Goal: Task Accomplishment & Management: Use online tool/utility

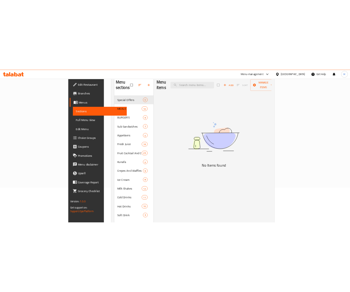
scroll to position [47, 0]
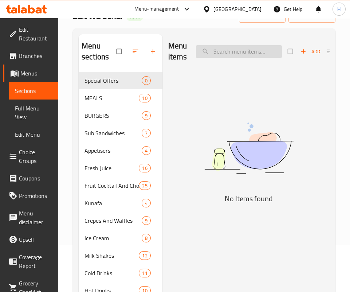
click at [227, 53] on input "search" at bounding box center [239, 51] width 86 height 13
type input "ل"
type input "b"
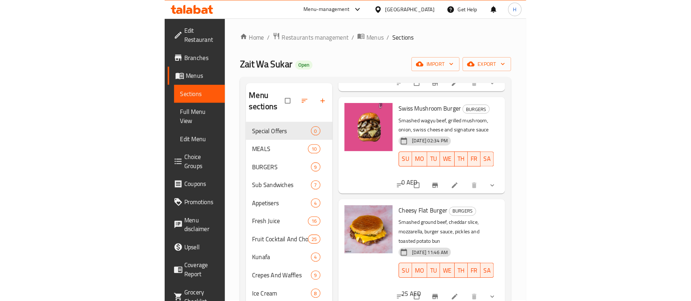
scroll to position [0, 0]
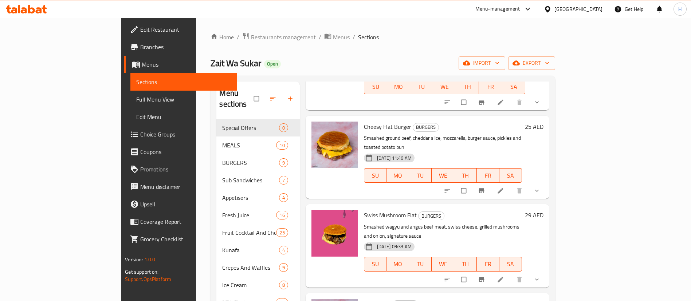
type input "beef"
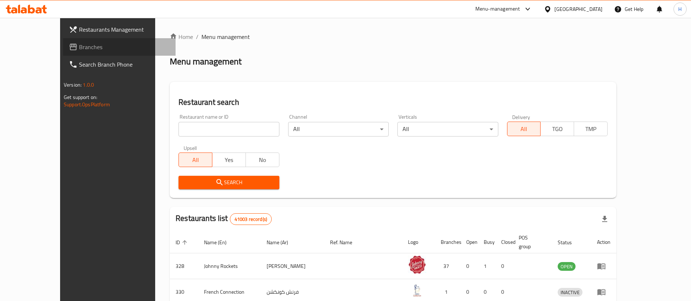
click at [66, 53] on link "Branches" at bounding box center [119, 46] width 112 height 17
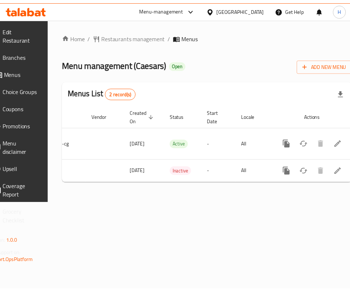
scroll to position [0, 92]
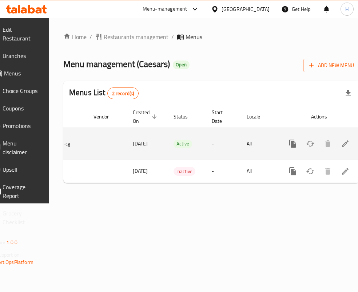
click at [337, 143] on link "enhanced table" at bounding box center [345, 143] width 17 height 17
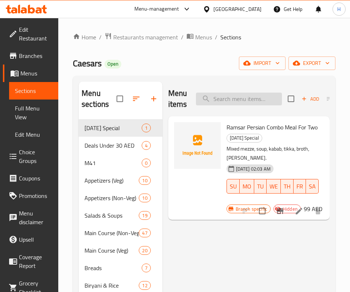
click at [239, 100] on input "search" at bounding box center [239, 98] width 86 height 13
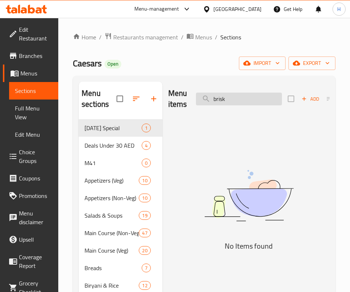
click at [239, 100] on input "brisk" at bounding box center [239, 98] width 86 height 13
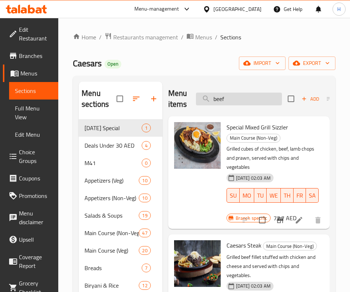
click at [251, 96] on input "beef" at bounding box center [239, 98] width 86 height 13
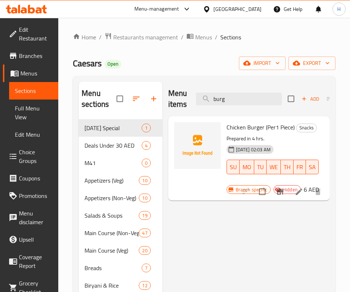
drag, startPoint x: 204, startPoint y: 229, endPoint x: 217, endPoint y: 166, distance: 63.6
click at [236, 109] on div "Menu items burg Add Sort Manage items" at bounding box center [248, 99] width 161 height 35
click at [238, 104] on input "burg" at bounding box center [239, 98] width 86 height 13
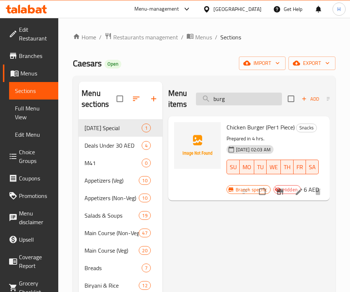
click at [238, 104] on input "burg" at bounding box center [239, 98] width 86 height 13
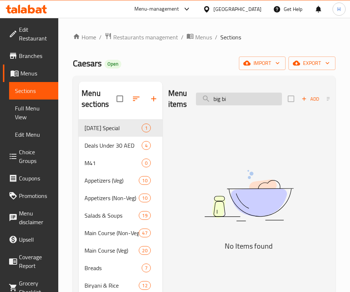
click at [232, 102] on input "big bi" at bounding box center [239, 98] width 86 height 13
drag, startPoint x: 224, startPoint y: 229, endPoint x: 240, endPoint y: 197, distance: 36.3
click at [224, 229] on img at bounding box center [248, 196] width 161 height 86
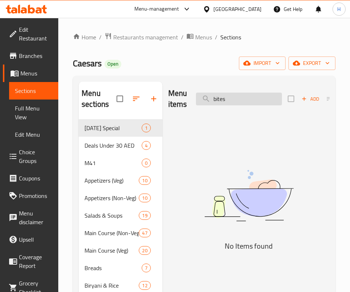
click at [240, 98] on input "bites" at bounding box center [239, 98] width 86 height 13
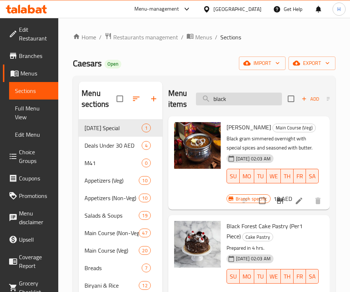
click at [258, 103] on input "black" at bounding box center [239, 98] width 86 height 13
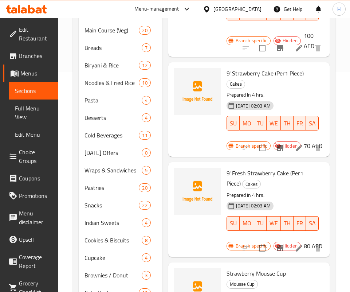
scroll to position [822, 0]
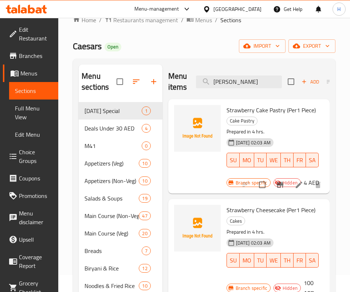
scroll to position [1, 0]
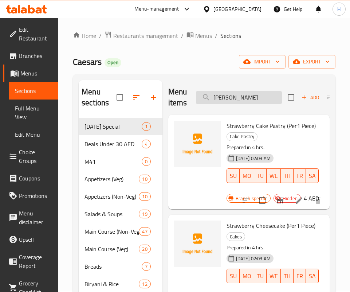
click at [233, 102] on input "berry" at bounding box center [239, 97] width 86 height 13
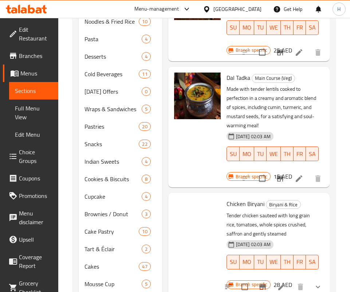
scroll to position [1536, 0]
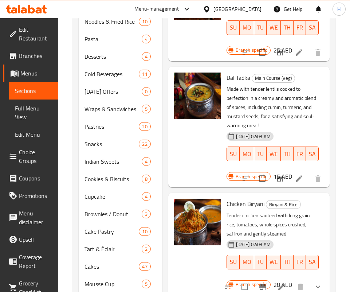
click at [330, 206] on div "Menu sections Ramadan Special 1 Deals Under 30 AED 4 M41 0 Appetizers (Veg) 10 …" at bounding box center [204, 48] width 262 height 506
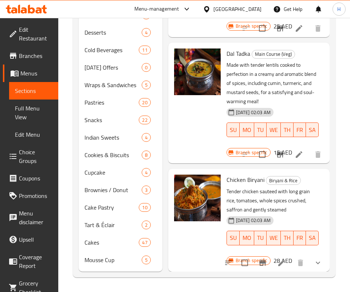
click at [261, 213] on div "19-12-2023 02:03 AM SU MO TU WE TH FR SA" at bounding box center [272, 232] width 97 height 39
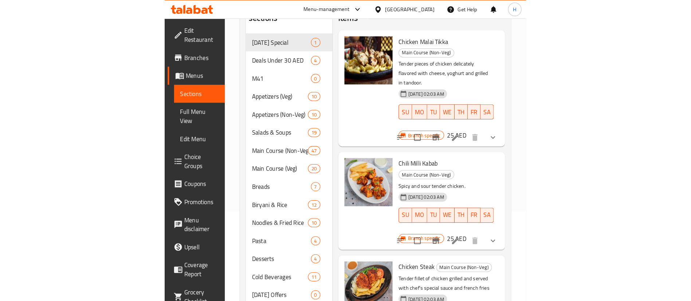
scroll to position [32, 0]
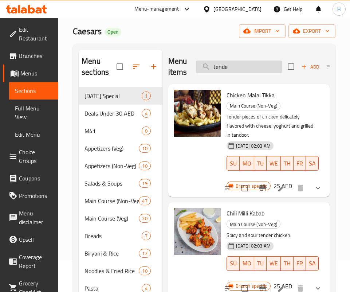
click at [246, 68] on input "tende" at bounding box center [239, 66] width 86 height 13
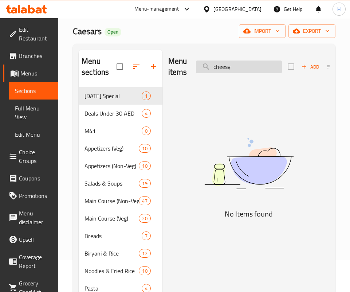
click at [248, 67] on input "cheesy" at bounding box center [239, 66] width 86 height 13
type input "breez"
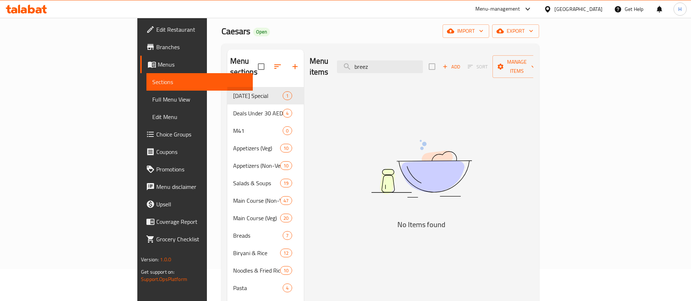
click at [156, 45] on span "Branches" at bounding box center [201, 47] width 91 height 9
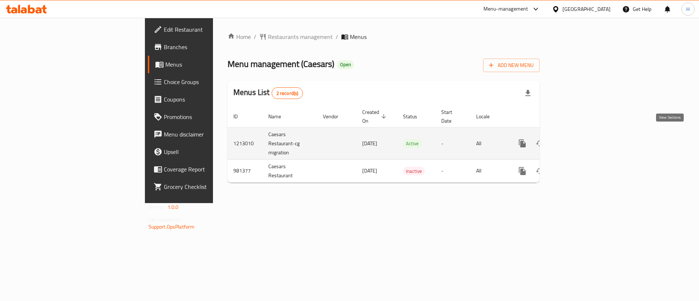
click at [579, 139] on icon "enhanced table" at bounding box center [574, 143] width 9 height 9
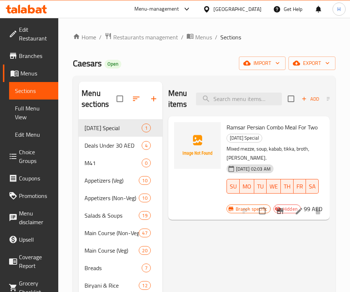
drag, startPoint x: 214, startPoint y: 234, endPoint x: 220, endPoint y: 206, distance: 29.1
click at [232, 99] on input "search" at bounding box center [239, 98] width 86 height 13
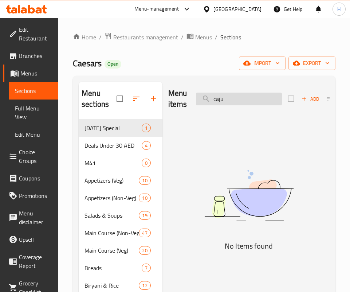
click at [232, 99] on input "caju" at bounding box center [239, 98] width 86 height 13
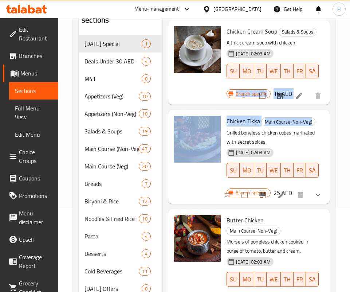
scroll to position [12, 78]
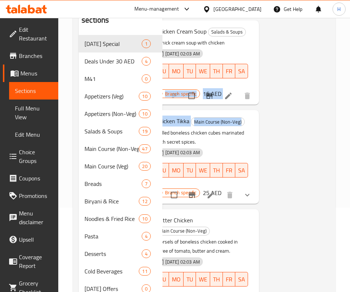
drag, startPoint x: 331, startPoint y: 114, endPoint x: 325, endPoint y: 198, distance: 83.9
click at [325, 198] on div "Menu sections Ramadan Special 1 Deals Under 30 AED 4 M41 0 Appetizers (Veg) 10 …" at bounding box center [204, 245] width 262 height 506
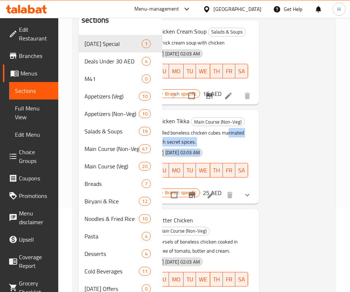
scroll to position [12, 0]
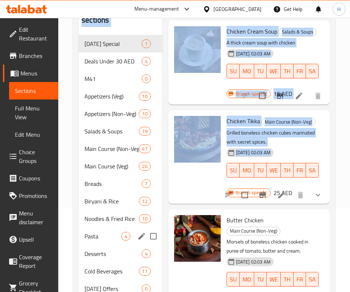
drag, startPoint x: 282, startPoint y: 250, endPoint x: 64, endPoint y: 231, distance: 218.9
click at [64, 231] on div "Home / Restaurants management / Menus / Sections Caesars Open import export Men…" at bounding box center [204, 223] width 292 height 579
click at [298, 74] on div "Chicken Cream Soup Salads & Soups A thick cream soup with chicken 19-12-2023 02…" at bounding box center [248, 62] width 155 height 78
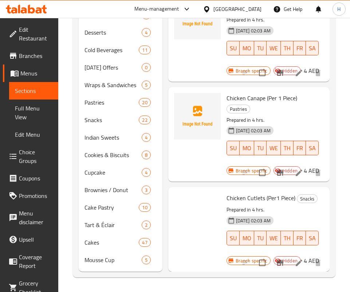
scroll to position [1162, 0]
click at [297, 194] on span "Snacks" at bounding box center [307, 198] width 20 height 8
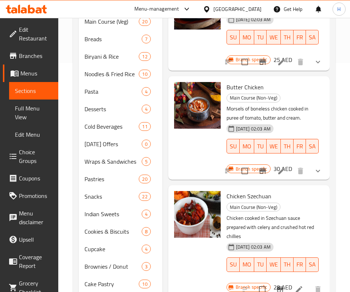
scroll to position [32, 0]
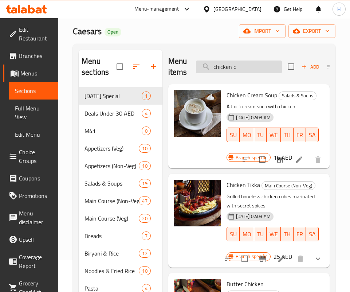
click at [241, 72] on input "chicken c" at bounding box center [239, 66] width 86 height 13
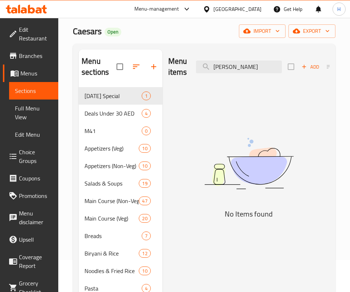
type input "crim"
click at [28, 74] on span "Menus" at bounding box center [36, 73] width 32 height 9
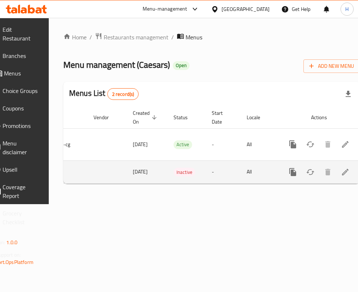
scroll to position [0, 92]
click at [337, 165] on link "enhanced table" at bounding box center [345, 171] width 17 height 17
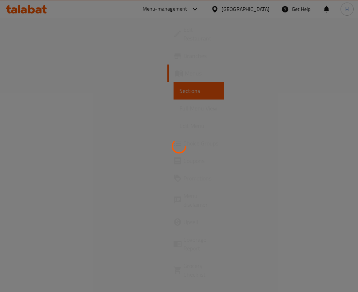
click at [193, 66] on div at bounding box center [179, 146] width 358 height 292
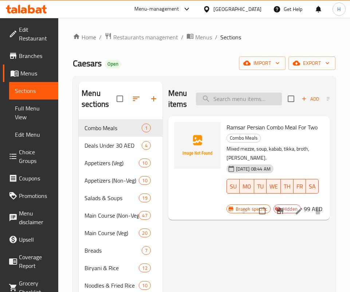
click at [217, 100] on input "search" at bounding box center [239, 98] width 86 height 13
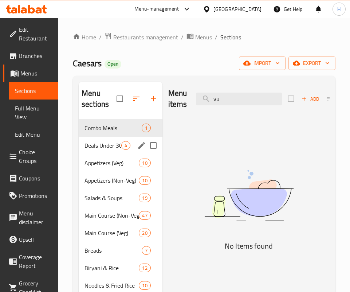
type input "v"
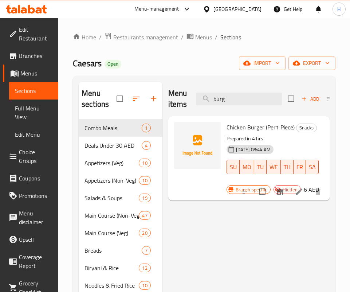
type input "burg"
click at [29, 91] on span "Sections" at bounding box center [33, 90] width 37 height 9
click at [34, 74] on span "Menus" at bounding box center [36, 73] width 32 height 9
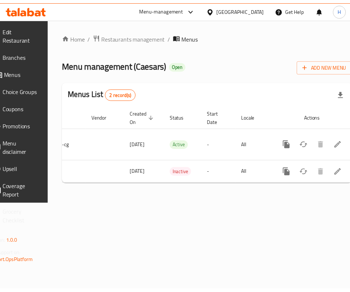
scroll to position [0, 92]
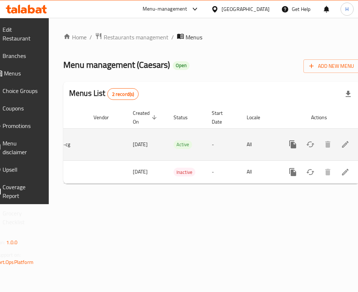
click at [342, 143] on icon "enhanced table" at bounding box center [345, 144] width 7 height 7
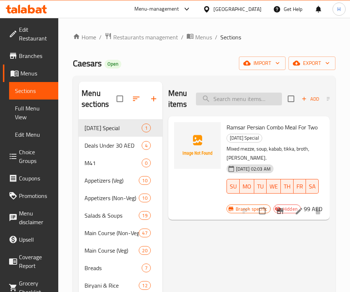
click at [224, 95] on input "search" at bounding box center [239, 98] width 86 height 13
type input "c"
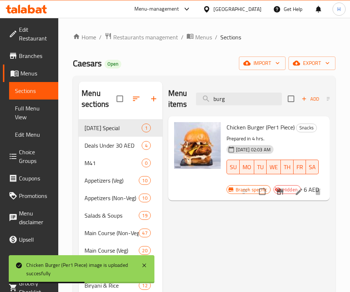
click at [237, 99] on input "burg" at bounding box center [239, 98] width 86 height 13
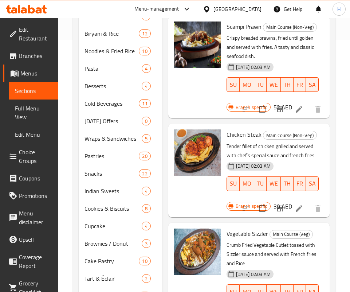
scroll to position [250, 0]
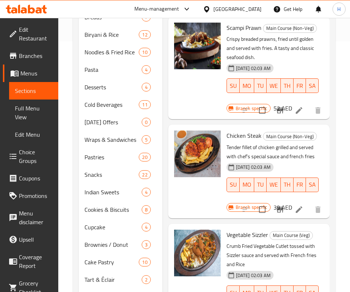
click at [266, 226] on div "Vegetable Sizzler Main Course (Veg) Crumb Fried Vegetable Cutlet tossed with Si…" at bounding box center [248, 274] width 155 height 96
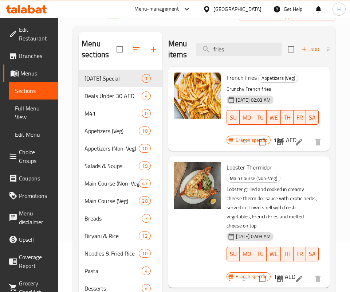
scroll to position [0, 0]
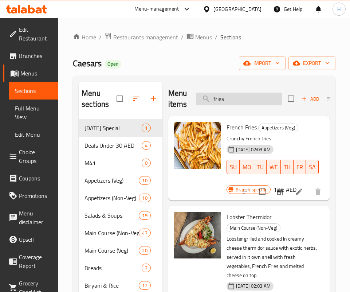
click at [229, 100] on input "fries" at bounding box center [239, 98] width 86 height 13
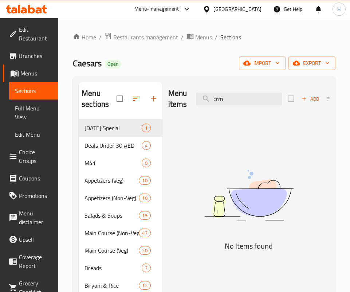
click at [230, 195] on img at bounding box center [248, 196] width 161 height 86
click at [259, 108] on div "Menu items crm Add Sort Manage items" at bounding box center [248, 99] width 161 height 35
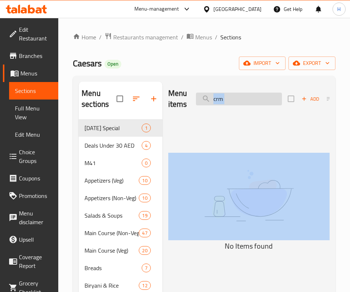
click at [256, 102] on input "crm" at bounding box center [239, 98] width 86 height 13
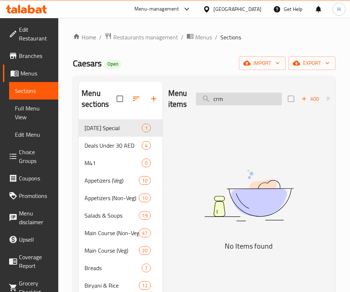
click at [256, 102] on input "crm" at bounding box center [239, 98] width 86 height 13
click at [246, 210] on img at bounding box center [248, 196] width 161 height 86
click at [234, 96] on input "ribs" at bounding box center [239, 98] width 86 height 13
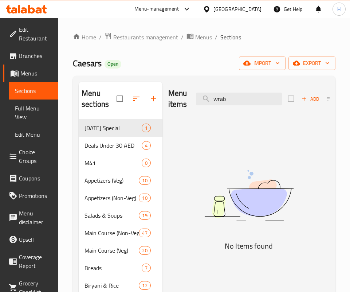
click at [264, 209] on img at bounding box center [248, 196] width 161 height 86
click at [249, 99] on input "wrab" at bounding box center [239, 98] width 86 height 13
drag, startPoint x: 251, startPoint y: 206, endPoint x: 254, endPoint y: 183, distance: 23.5
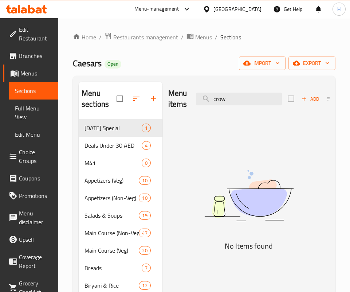
click at [251, 206] on img at bounding box center [248, 196] width 161 height 86
click at [255, 92] on input "crow" at bounding box center [239, 98] width 86 height 13
click at [231, 99] on input "dirt" at bounding box center [239, 98] width 86 height 13
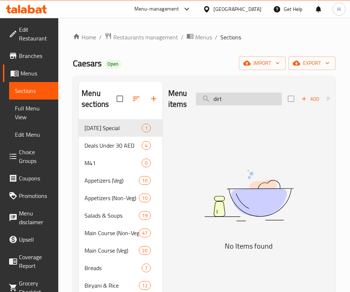
click at [231, 99] on input "dirt" at bounding box center [239, 98] width 86 height 13
click at [204, 220] on img at bounding box center [248, 196] width 161 height 86
click at [222, 93] on input "stac" at bounding box center [239, 98] width 86 height 13
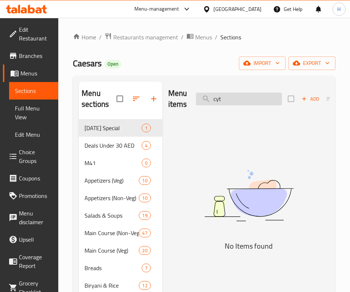
click at [222, 93] on input "cyt" at bounding box center [239, 98] width 86 height 13
click at [267, 206] on img at bounding box center [248, 196] width 161 height 86
click at [252, 98] on input "krin" at bounding box center [239, 98] width 86 height 13
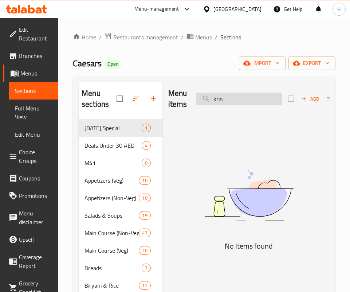
click at [252, 98] on input "krin" at bounding box center [239, 98] width 86 height 13
type input "k"
click at [236, 204] on img at bounding box center [248, 196] width 161 height 86
click at [232, 99] on input "lyc" at bounding box center [239, 98] width 86 height 13
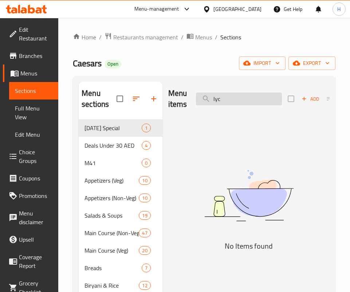
click at [232, 99] on input "lyc" at bounding box center [239, 98] width 86 height 13
click at [217, 216] on img at bounding box center [248, 196] width 161 height 86
click at [234, 100] on input "mango f" at bounding box center [239, 98] width 86 height 13
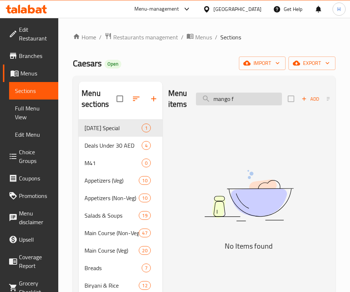
click at [234, 100] on input "mango f" at bounding box center [239, 98] width 86 height 13
click at [220, 220] on img at bounding box center [248, 196] width 161 height 86
click at [204, 203] on img at bounding box center [248, 196] width 161 height 86
click at [234, 94] on input "maple" at bounding box center [239, 98] width 86 height 13
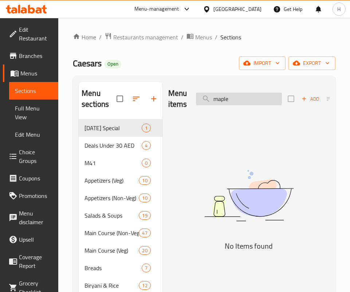
click at [234, 94] on input "maple" at bounding box center [239, 98] width 86 height 13
click at [229, 232] on img at bounding box center [248, 196] width 161 height 86
click at [236, 96] on input "mini m" at bounding box center [239, 98] width 86 height 13
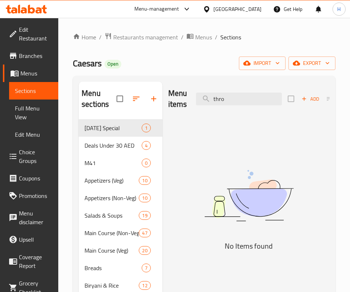
click at [225, 209] on img at bounding box center [248, 196] width 161 height 86
click at [248, 97] on input "thro" at bounding box center [239, 98] width 86 height 13
drag, startPoint x: 251, startPoint y: 228, endPoint x: 250, endPoint y: 179, distance: 49.1
click at [251, 228] on img at bounding box center [248, 196] width 161 height 86
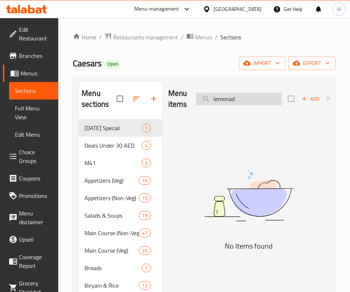
click at [247, 97] on input "lemonad" at bounding box center [239, 98] width 86 height 13
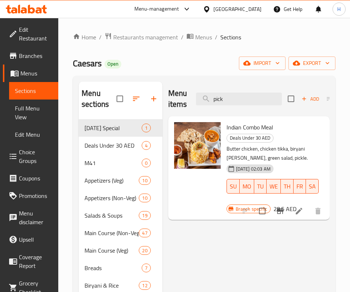
click at [229, 98] on input "pick" at bounding box center [239, 98] width 86 height 13
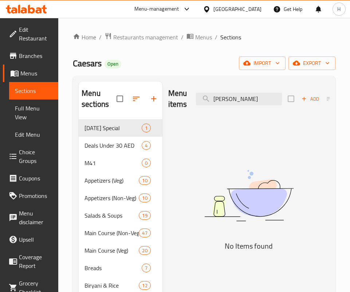
click at [233, 229] on img at bounding box center [248, 196] width 161 height 86
click at [245, 95] on input "sando" at bounding box center [239, 98] width 86 height 13
click at [248, 97] on input "ranch" at bounding box center [239, 98] width 86 height 13
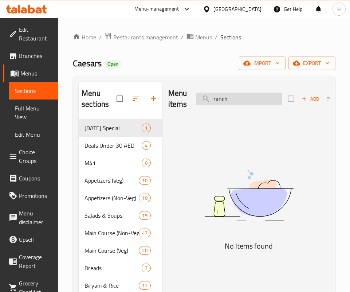
click at [248, 97] on input "ranch" at bounding box center [239, 98] width 86 height 13
click at [235, 236] on img at bounding box center [248, 196] width 161 height 86
click at [238, 93] on input "mush b" at bounding box center [239, 98] width 86 height 13
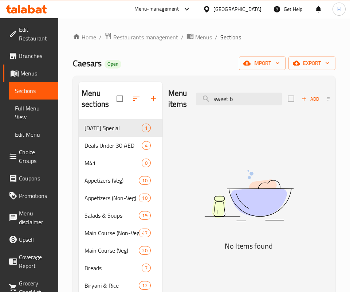
click at [253, 91] on div "Menu items sweet b Add Sort Manage items" at bounding box center [248, 99] width 161 height 35
click at [193, 224] on img at bounding box center [248, 196] width 161 height 86
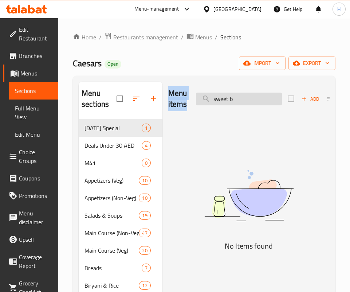
click at [245, 100] on input "sweet b" at bounding box center [239, 98] width 86 height 13
drag, startPoint x: 238, startPoint y: 214, endPoint x: 234, endPoint y: 197, distance: 18.2
click at [238, 215] on img at bounding box center [248, 196] width 161 height 86
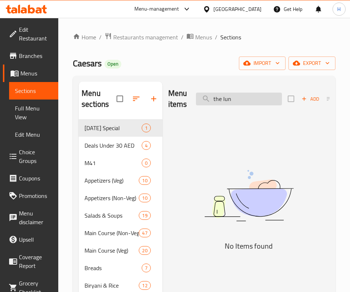
click at [224, 99] on input "the lun" at bounding box center [239, 98] width 86 height 13
click at [226, 99] on input "the lun" at bounding box center [239, 98] width 86 height 13
drag, startPoint x: 228, startPoint y: 244, endPoint x: 232, endPoint y: 193, distance: 50.7
click at [228, 244] on h5 "No Items found" at bounding box center [248, 246] width 161 height 12
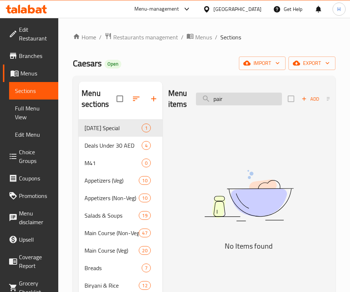
click at [224, 100] on input "pair" at bounding box center [239, 98] width 86 height 13
click at [161, 224] on div "Main Course (Non-Veg) 47" at bounding box center [121, 232] width 84 height 17
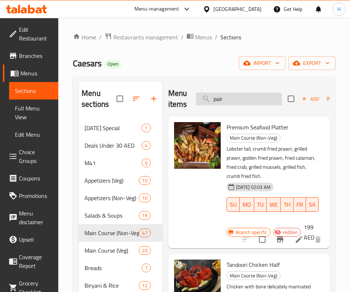
click at [225, 100] on input "pair" at bounding box center [239, 98] width 86 height 13
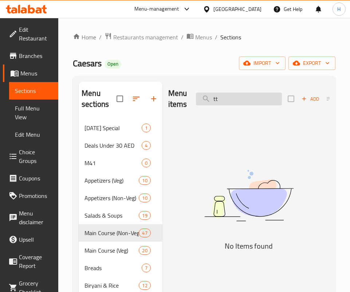
type input "t"
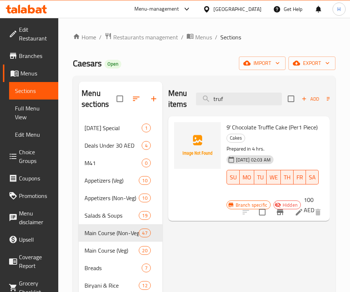
click at [248, 98] on input "truf" at bounding box center [239, 98] width 86 height 13
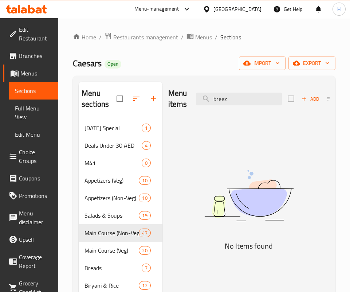
type input "breez"
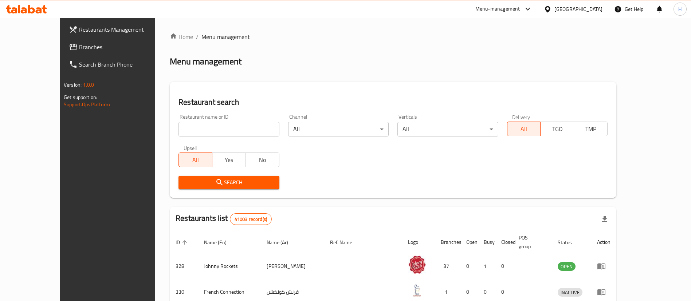
click at [60, 47] on div "Restaurants Management Branches Search Branch Phone Version: 1.0.0 Get support …" at bounding box center [345, 264] width 570 height 492
click at [79, 47] on span "Branches" at bounding box center [124, 47] width 91 height 9
click at [63, 51] on div "Restaurants Management Branches Search Branch Phone Version: 1.0.0 Get support …" at bounding box center [345, 264] width 570 height 492
click at [79, 51] on span "Branches" at bounding box center [124, 47] width 91 height 9
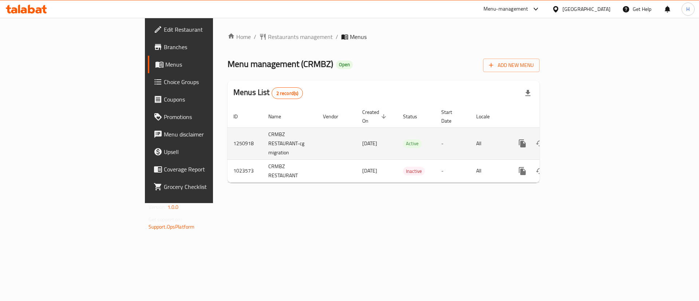
click at [579, 139] on icon "enhanced table" at bounding box center [574, 143] width 9 height 9
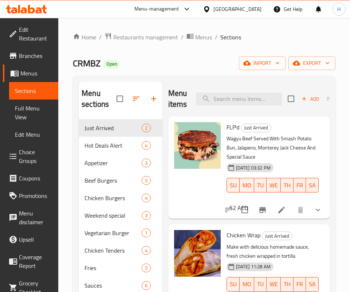
click at [241, 91] on div "Menu items Add Sort Manage items" at bounding box center [248, 99] width 161 height 35
click at [241, 95] on input "search" at bounding box center [239, 98] width 86 height 13
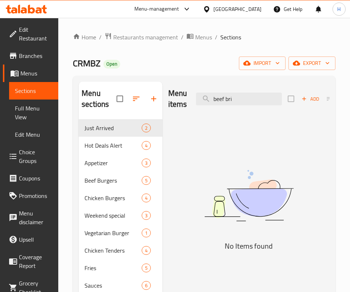
type input "v"
drag, startPoint x: 193, startPoint y: 218, endPoint x: 226, endPoint y: 126, distance: 97.2
click at [194, 218] on img at bounding box center [248, 196] width 161 height 86
click at [235, 103] on input "bris" at bounding box center [239, 98] width 86 height 13
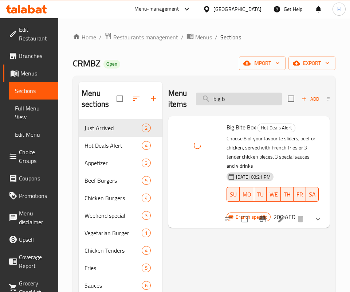
click at [233, 103] on input "big b" at bounding box center [239, 98] width 86 height 13
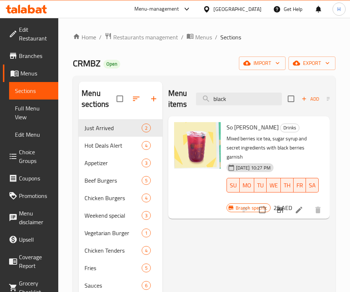
click at [238, 256] on div "Menu items black Add Sort Manage items So Berry Drinks Mixed berries ice tea, s…" at bounding box center [245, 228] width 167 height 292
click at [239, 96] on input "black" at bounding box center [239, 98] width 86 height 13
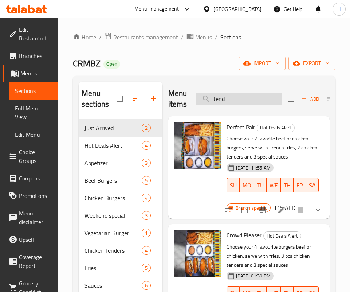
click at [234, 101] on input "tend" at bounding box center [239, 98] width 86 height 13
click at [186, 92] on h2 "Menu items" at bounding box center [177, 99] width 19 height 22
click at [218, 98] on input "tend" at bounding box center [239, 98] width 86 height 13
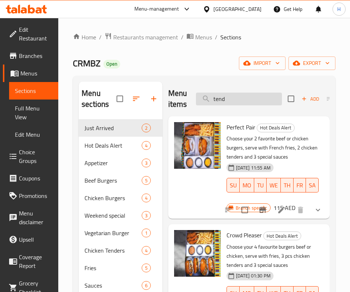
click at [218, 98] on input "tend" at bounding box center [239, 98] width 86 height 13
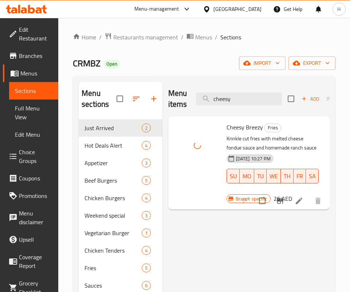
click at [240, 108] on div "Menu items cheesy Add Sort Manage items" at bounding box center [248, 99] width 161 height 35
click at [240, 105] on input "cheesy" at bounding box center [239, 98] width 86 height 13
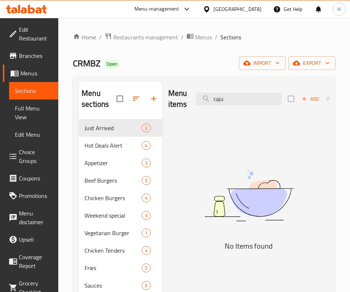
click at [260, 224] on img at bounding box center [248, 196] width 161 height 86
click at [249, 106] on div "Menu items caju Add Sort Manage items" at bounding box center [248, 99] width 161 height 35
click at [249, 100] on input "caju" at bounding box center [239, 98] width 86 height 13
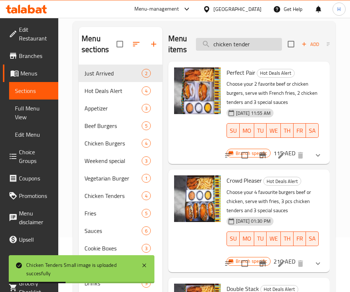
click at [241, 48] on input "chicken tender" at bounding box center [239, 44] width 86 height 13
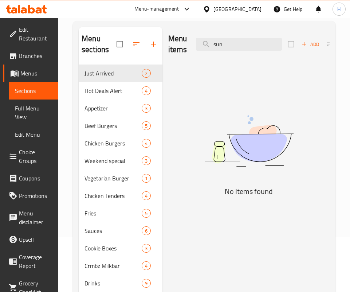
click at [254, 231] on div "Menu items sun Add Sort Manage items No Items found" at bounding box center [245, 173] width 167 height 292
click at [249, 39] on input "sun" at bounding box center [239, 44] width 86 height 13
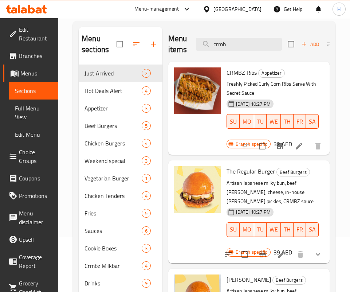
click at [226, 78] on span "CRMBZ Ribs" at bounding box center [241, 72] width 30 height 11
copy span "CRMBZ"
click at [235, 43] on input "crmb" at bounding box center [239, 44] width 86 height 13
paste input "CRMBZ"
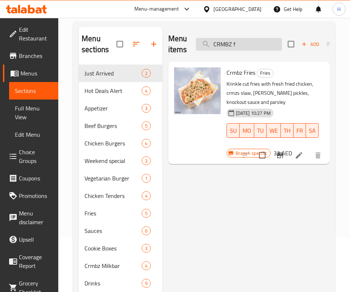
click at [249, 39] on input "CRMBZ f" at bounding box center [239, 44] width 86 height 13
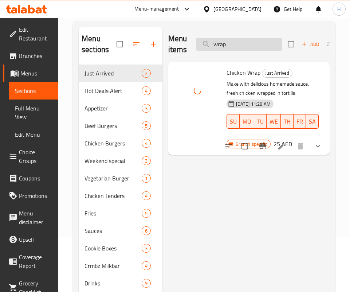
click at [235, 46] on input "wrap" at bounding box center [239, 44] width 86 height 13
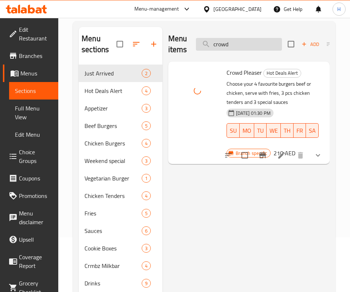
click at [255, 38] on input "crowd" at bounding box center [239, 44] width 86 height 13
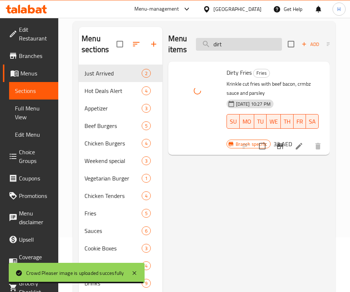
click at [253, 42] on input "dirt" at bounding box center [239, 44] width 86 height 13
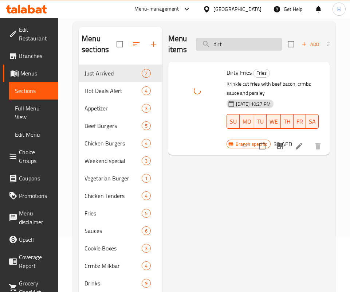
click at [253, 42] on input "dirt" at bounding box center [239, 44] width 86 height 13
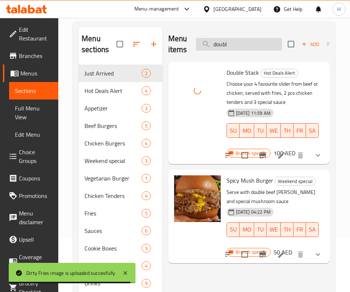
click at [232, 40] on input "doubl" at bounding box center [239, 44] width 86 height 13
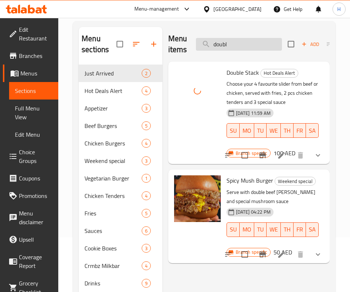
click at [232, 40] on input "doubl" at bounding box center [239, 44] width 86 height 13
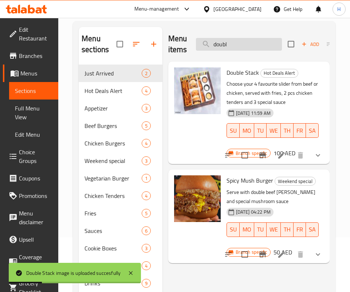
type input "j"
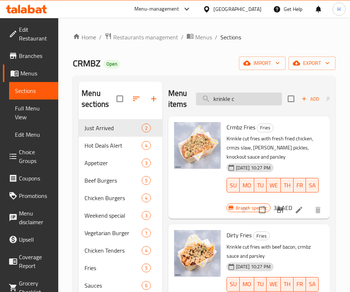
click at [252, 102] on input "krinkle c" at bounding box center [239, 98] width 86 height 13
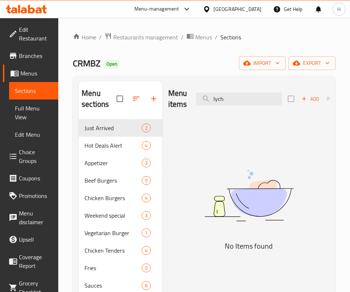
click at [289, 201] on img at bounding box center [248, 196] width 161 height 86
click at [249, 87] on div "Menu items lych Add Sort Manage items" at bounding box center [248, 99] width 161 height 35
click at [245, 95] on input "lych" at bounding box center [239, 98] width 86 height 13
click at [224, 208] on img at bounding box center [248, 196] width 161 height 86
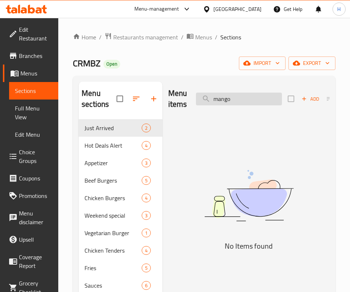
click at [228, 98] on input "mango" at bounding box center [239, 98] width 86 height 13
click at [257, 97] on input "maple t" at bounding box center [239, 98] width 86 height 13
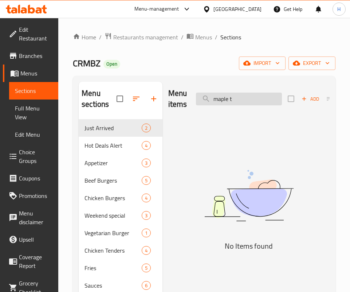
click at [257, 97] on input "maple t" at bounding box center [239, 98] width 86 height 13
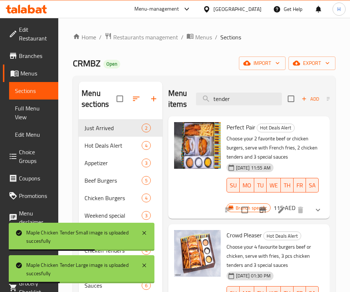
click at [253, 91] on div "Menu items tender Add Sort Manage items" at bounding box center [248, 99] width 161 height 35
click at [249, 99] on input "tender" at bounding box center [239, 98] width 86 height 13
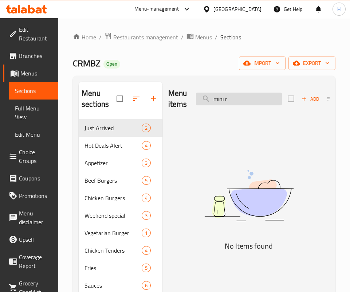
click at [252, 98] on input "mini r" at bounding box center [239, 98] width 86 height 13
click at [236, 234] on img at bounding box center [248, 196] width 161 height 86
click at [236, 105] on input "kids" at bounding box center [239, 98] width 86 height 13
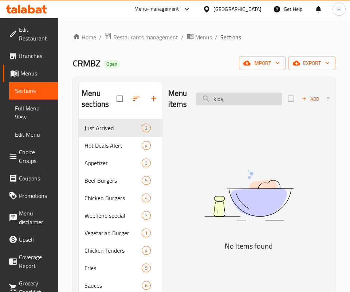
click at [236, 105] on input "kids" at bounding box center [239, 98] width 86 height 13
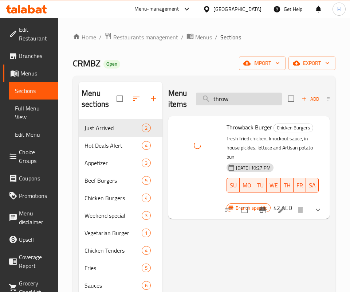
click at [237, 96] on input "throw" at bounding box center [239, 98] width 86 height 13
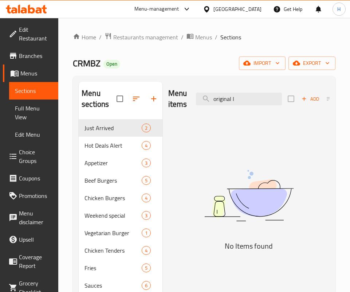
drag, startPoint x: 247, startPoint y: 230, endPoint x: 250, endPoint y: 198, distance: 32.2
click at [247, 230] on img at bounding box center [248, 196] width 161 height 86
click at [228, 106] on div "Menu items original l Add Sort Manage items" at bounding box center [248, 99] width 161 height 35
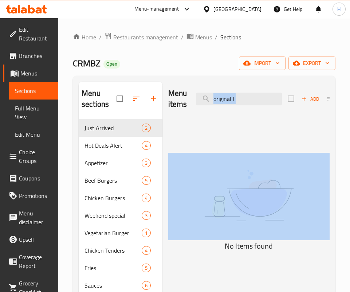
click at [228, 106] on div "Menu items original l Add Sort Manage items" at bounding box center [248, 99] width 161 height 35
click at [229, 103] on input "original l" at bounding box center [239, 98] width 86 height 13
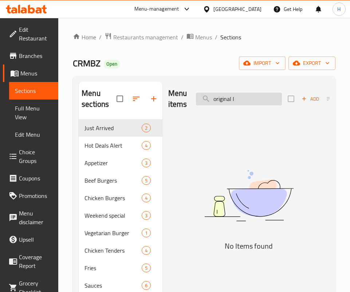
click at [229, 103] on input "original l" at bounding box center [239, 98] width 86 height 13
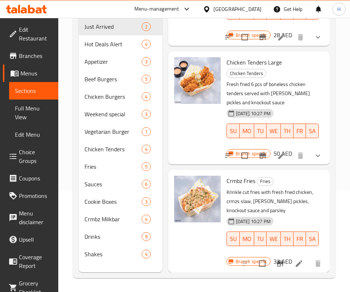
scroll to position [102, 0]
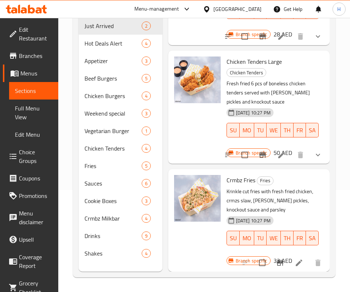
click at [300, 204] on p "Krinkle cut fries with fresh fried chicken, crmzs slaw, dill pickles, knockout …" at bounding box center [271, 200] width 91 height 27
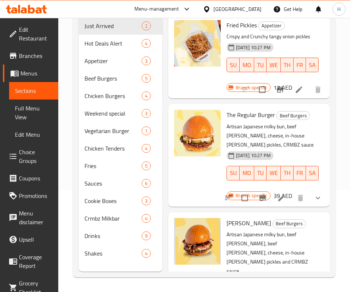
scroll to position [0, 0]
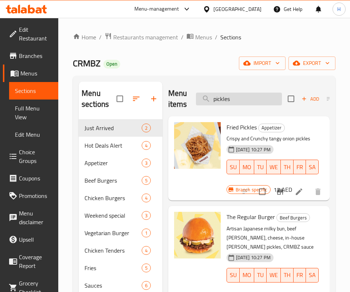
click at [240, 98] on input "pickles" at bounding box center [239, 98] width 86 height 13
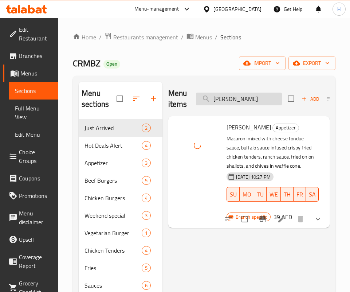
click at [269, 94] on input "sando" at bounding box center [239, 98] width 86 height 13
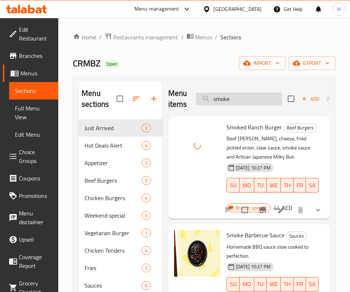
click at [234, 94] on input "smoke" at bounding box center [239, 98] width 86 height 13
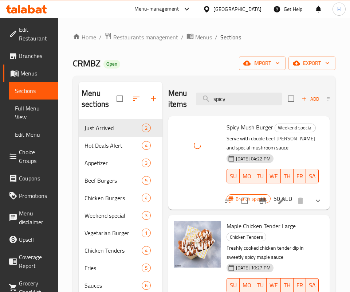
click at [237, 106] on div "Menu items spicy Add Sort Manage items" at bounding box center [248, 99] width 161 height 35
click at [237, 100] on input "spicy" at bounding box center [239, 98] width 86 height 13
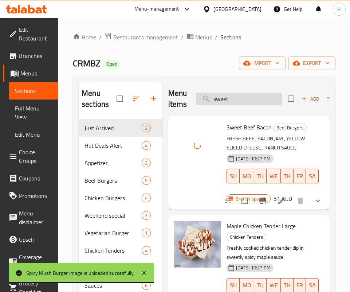
click at [238, 93] on input "sweet" at bounding box center [239, 98] width 86 height 13
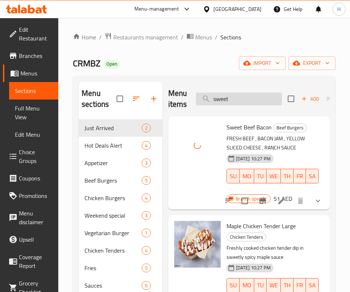
click at [238, 93] on input "sweet" at bounding box center [239, 98] width 86 height 13
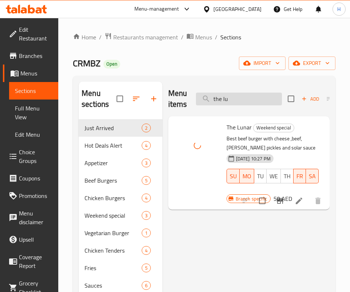
click at [213, 102] on input "the lu" at bounding box center [239, 98] width 86 height 13
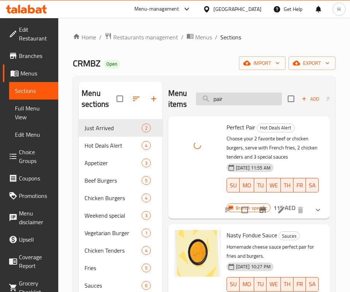
click at [226, 95] on input "pair" at bounding box center [239, 98] width 86 height 13
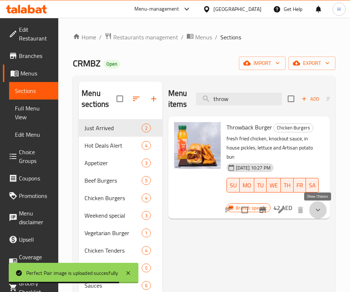
click at [316, 206] on icon "show more" at bounding box center [317, 209] width 9 height 9
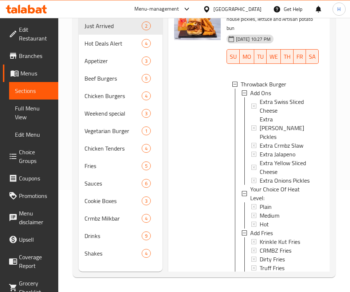
scroll to position [13, 0]
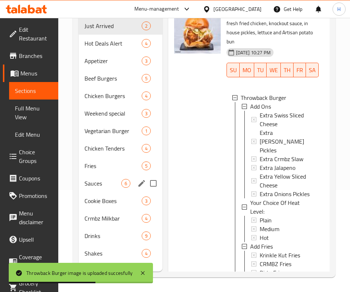
click at [224, 185] on div "Throwback Burger Chicken Burgers fresh fried chicken, knockout sauce, in house …" at bounding box center [272, 241] width 97 height 474
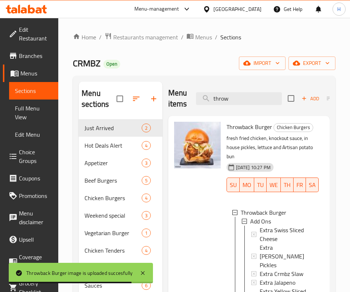
scroll to position [0, 0]
click at [245, 91] on div "Menu items throw Add Sort Manage items" at bounding box center [248, 99] width 161 height 35
click at [244, 95] on input "throw" at bounding box center [239, 98] width 86 height 13
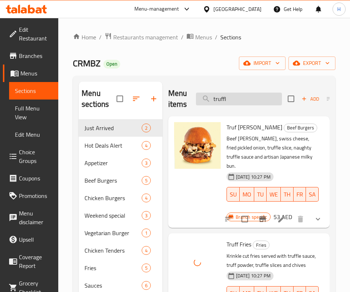
click at [251, 95] on input "truffl" at bounding box center [239, 98] width 86 height 13
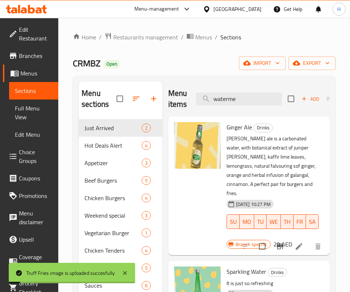
type input "watermel"
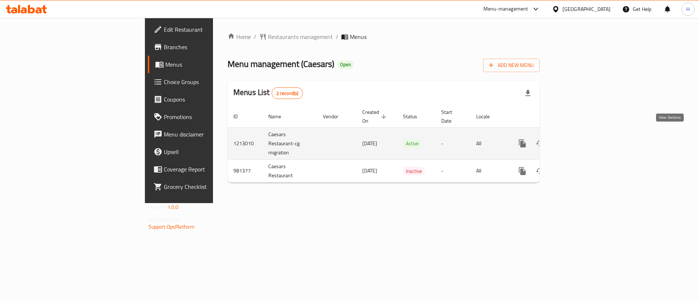
click at [579, 139] on icon "enhanced table" at bounding box center [574, 143] width 9 height 9
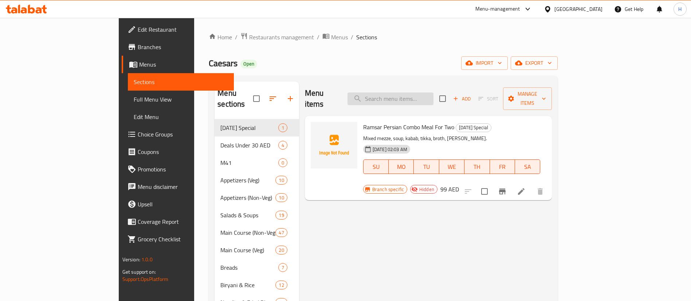
click at [433, 92] on input "search" at bounding box center [390, 98] width 86 height 13
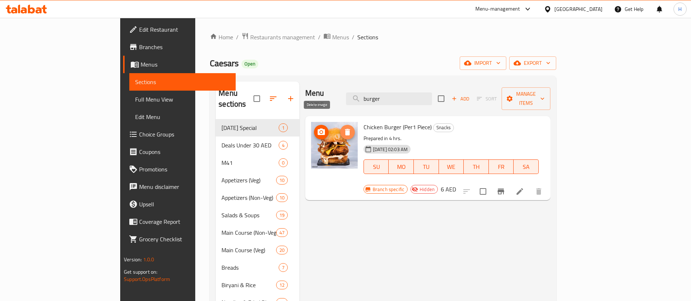
click at [343, 128] on icon "delete image" at bounding box center [347, 132] width 9 height 9
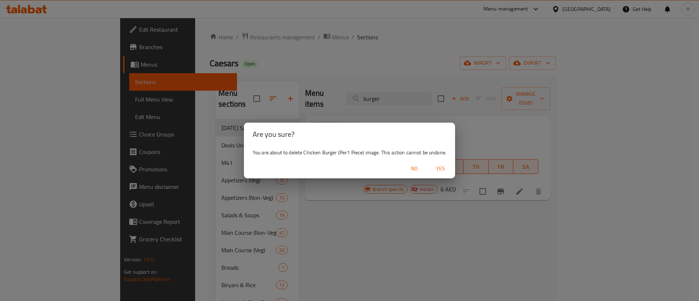
click at [441, 167] on span "Yes" at bounding box center [440, 168] width 17 height 9
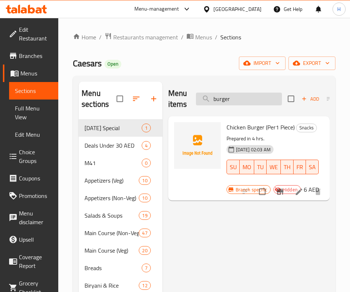
click at [239, 100] on input "burger" at bounding box center [239, 98] width 86 height 13
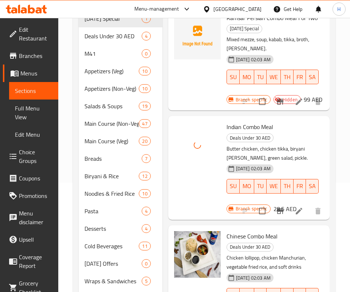
scroll to position [55, 0]
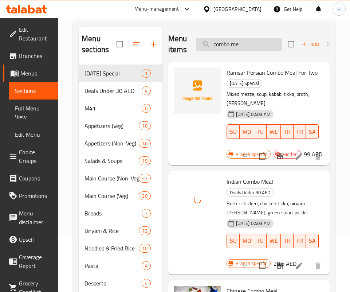
click at [251, 42] on input "combo me" at bounding box center [239, 44] width 86 height 13
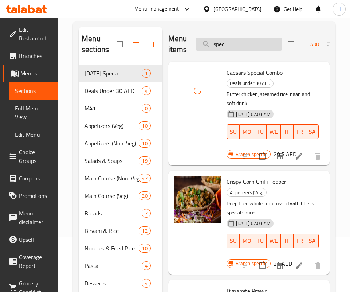
click at [229, 44] on input "speci" at bounding box center [239, 44] width 86 height 13
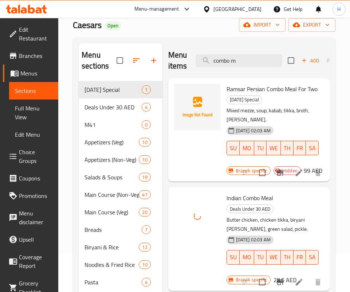
scroll to position [0, 0]
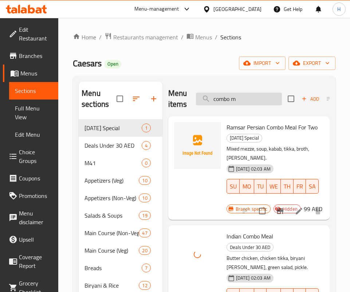
click at [224, 97] on input "combo m" at bounding box center [239, 98] width 86 height 13
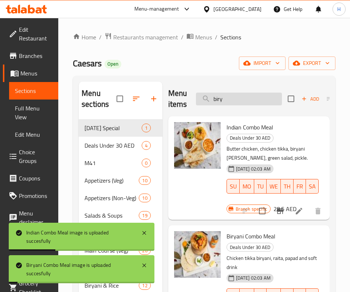
click at [241, 100] on input "biry" at bounding box center [239, 98] width 86 height 13
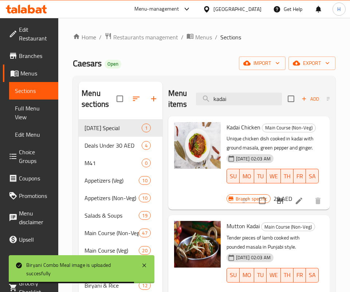
click at [222, 149] on div at bounding box center [197, 162] width 52 height 87
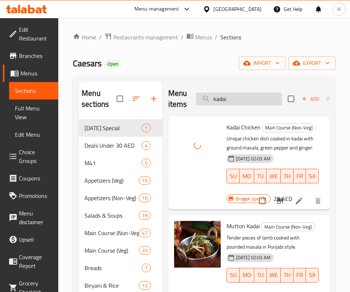
click at [240, 95] on input "kadai" at bounding box center [239, 98] width 86 height 13
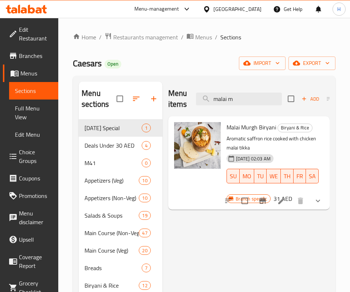
type input "malai m"
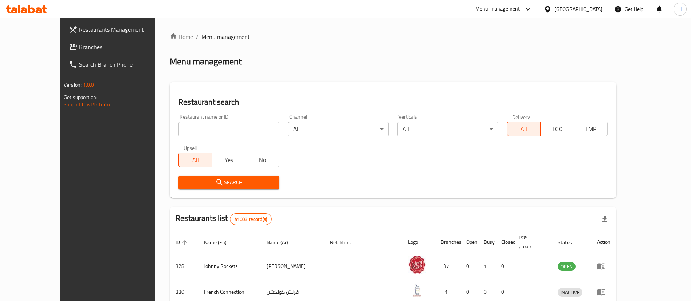
click at [53, 54] on div at bounding box center [345, 150] width 691 height 301
click at [63, 54] on link "Branches" at bounding box center [119, 46] width 112 height 17
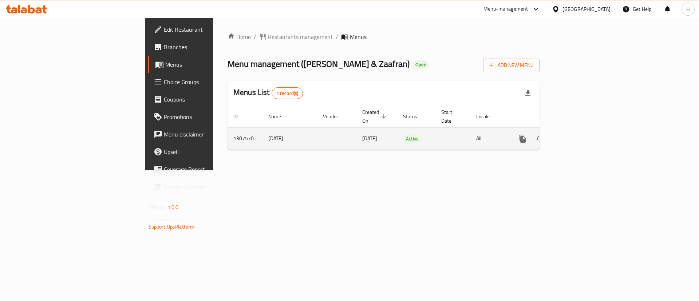
click at [584, 137] on link "enhanced table" at bounding box center [574, 138] width 17 height 17
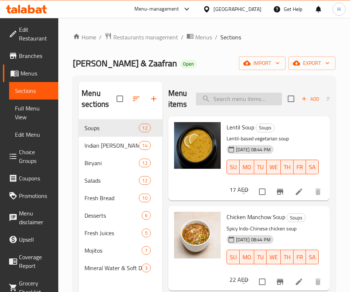
click at [202, 99] on input "search" at bounding box center [239, 98] width 86 height 13
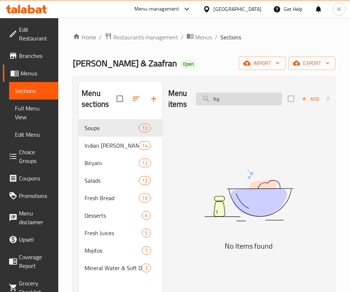
type input "h"
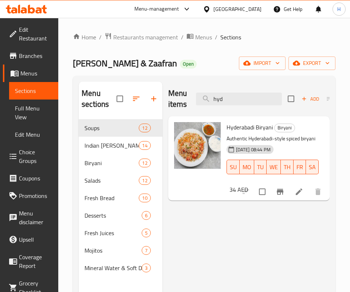
click at [183, 180] on div at bounding box center [197, 158] width 52 height 78
click at [246, 125] on span "Hyderabadi Biryani" at bounding box center [249, 127] width 46 height 11
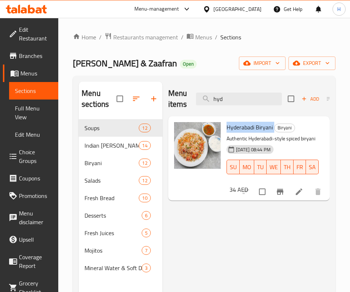
click at [246, 125] on span "Hyderabadi Biryani" at bounding box center [249, 127] width 46 height 11
drag, startPoint x: 221, startPoint y: 229, endPoint x: 222, endPoint y: 198, distance: 31.0
click at [221, 228] on div "Menu items hyd Add Sort Manage items Hyderabadi Biryani Biryani Authentic Hyder…" at bounding box center [245, 228] width 167 height 292
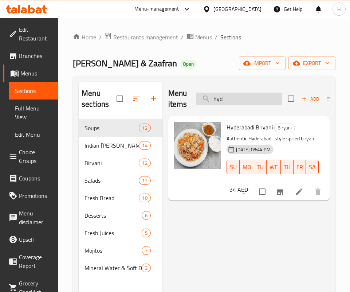
click at [232, 102] on input "hyd" at bounding box center [239, 98] width 86 height 13
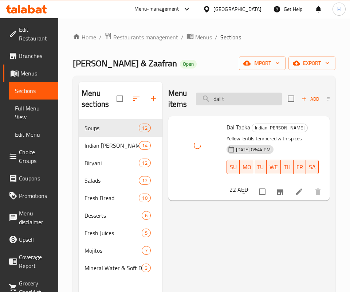
click at [235, 93] on input "dal t" at bounding box center [239, 98] width 86 height 13
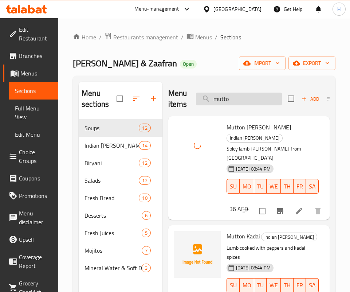
click at [233, 95] on input "mutto" at bounding box center [239, 98] width 86 height 13
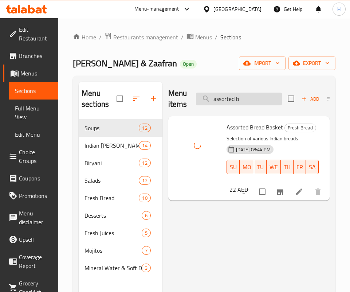
click at [253, 103] on input "assorted b" at bounding box center [239, 98] width 86 height 13
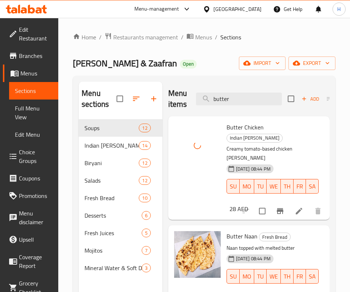
click at [233, 108] on div "Menu items butter Add Sort Manage items" at bounding box center [248, 99] width 161 height 35
click at [234, 100] on input "butter" at bounding box center [239, 98] width 86 height 13
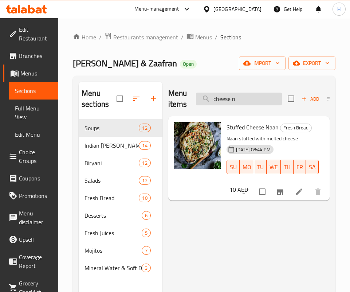
click at [230, 101] on input "cheese n" at bounding box center [239, 98] width 86 height 13
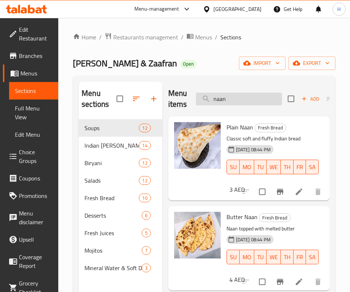
click at [268, 97] on input "naan" at bounding box center [239, 98] width 86 height 13
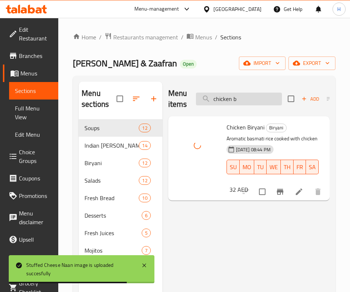
click at [262, 100] on input "chicken b" at bounding box center [239, 98] width 86 height 13
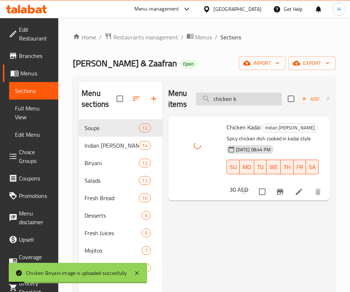
click at [245, 102] on input "chicken k" at bounding box center [239, 98] width 86 height 13
click at [251, 101] on input "chicken k" at bounding box center [239, 98] width 86 height 13
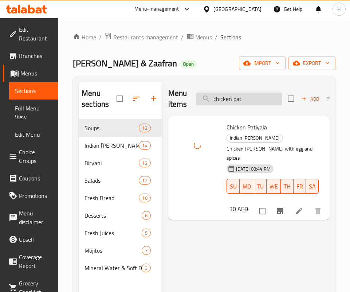
click at [233, 96] on input "chicken pat" at bounding box center [239, 98] width 86 height 13
click at [237, 97] on input "chicken pat" at bounding box center [239, 98] width 86 height 13
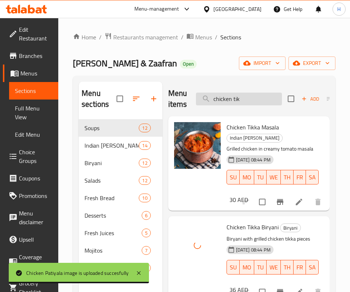
click at [249, 103] on input "chicken tik" at bounding box center [239, 98] width 86 height 13
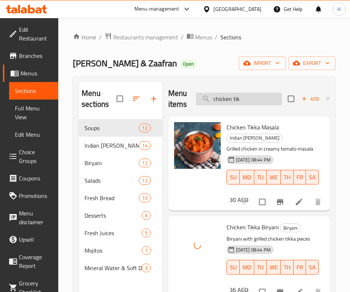
click at [249, 103] on input "chicken tik" at bounding box center [239, 98] width 86 height 13
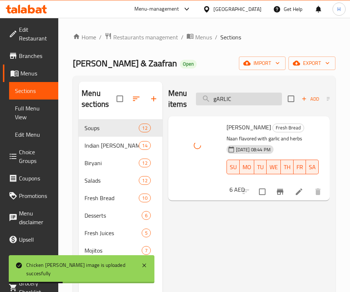
click at [236, 98] on input "gARLIC" at bounding box center [239, 98] width 86 height 13
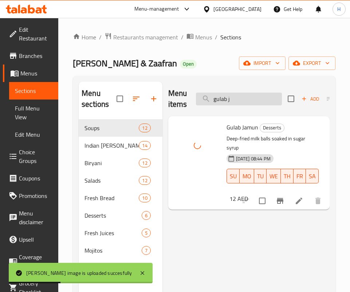
click at [242, 97] on input "gulab j" at bounding box center [239, 98] width 86 height 13
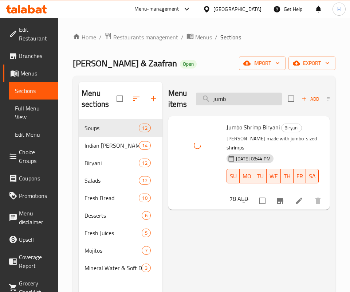
click at [251, 98] on input "jumb" at bounding box center [239, 98] width 86 height 13
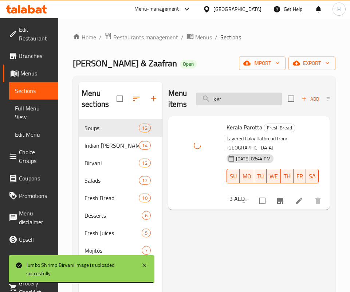
click at [242, 98] on input "ker" at bounding box center [239, 98] width 86 height 13
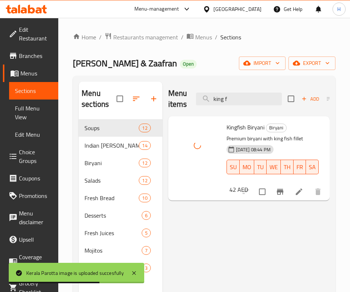
click at [241, 107] on div "Menu items king f Add Sort Manage items" at bounding box center [248, 99] width 161 height 35
click at [244, 96] on input "king f" at bounding box center [239, 98] width 86 height 13
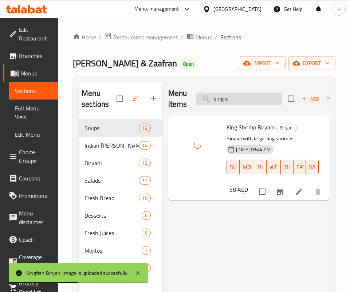
click at [232, 103] on input "king s" at bounding box center [239, 98] width 86 height 13
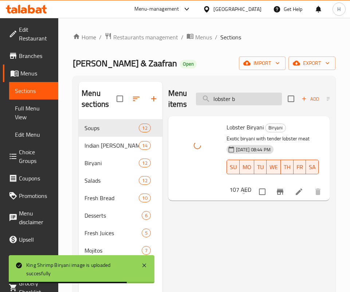
click at [236, 96] on input "lobster b" at bounding box center [239, 98] width 86 height 13
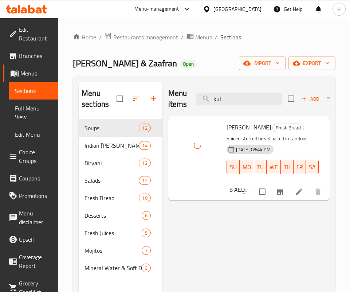
click at [261, 89] on div "Menu items kul Add Sort Manage items" at bounding box center [248, 99] width 161 height 35
click at [252, 105] on input "kul" at bounding box center [239, 98] width 86 height 13
click at [240, 95] on input "mutton b" at bounding box center [239, 98] width 86 height 13
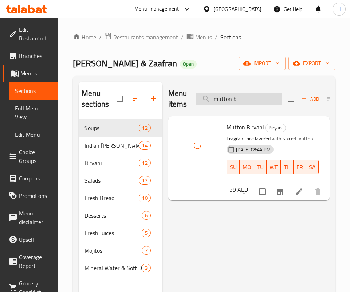
click at [240, 95] on input "mutton b" at bounding box center [239, 98] width 86 height 13
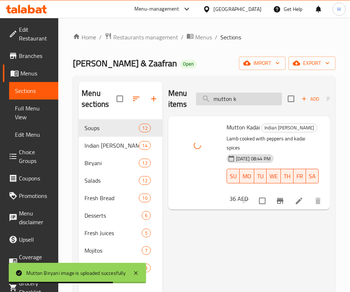
click at [244, 103] on input "mutton k" at bounding box center [239, 98] width 86 height 13
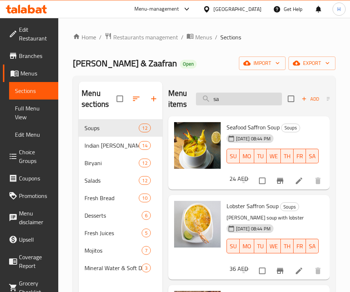
click at [242, 93] on input "sa" at bounding box center [239, 98] width 86 height 13
click at [243, 107] on div "Menu items sa Add Sort Manage items" at bounding box center [248, 99] width 161 height 35
click at [239, 95] on input "sa" at bounding box center [239, 98] width 86 height 13
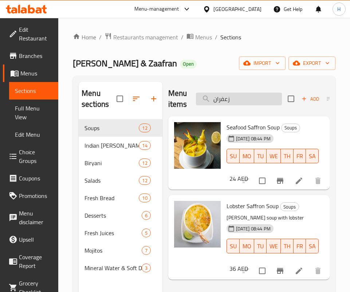
click at [254, 98] on input "زعفران" at bounding box center [239, 98] width 86 height 13
type input ";"
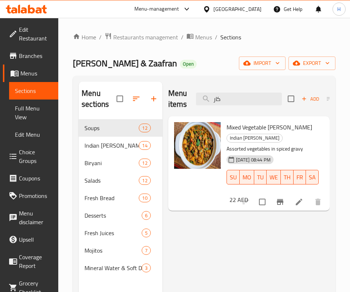
click at [241, 256] on div "Menu items كار Add Sort Manage items Mixed Vegetable Curry Indian Curry Assorte…" at bounding box center [245, 228] width 167 height 292
click at [227, 108] on div "Menu items كار Add Sort Manage items" at bounding box center [248, 99] width 161 height 35
click at [228, 100] on input "كار" at bounding box center [239, 98] width 86 height 13
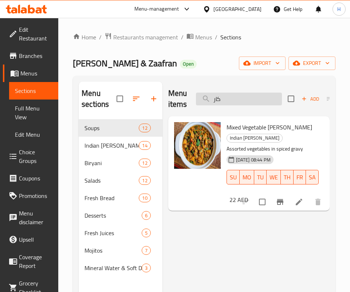
click at [228, 100] on input "كار" at bounding box center [239, 98] width 86 height 13
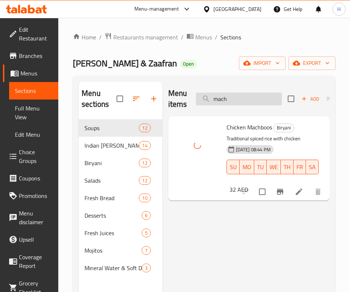
click at [265, 101] on input "mach" at bounding box center [239, 98] width 86 height 13
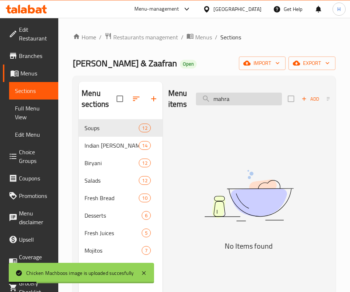
click at [263, 102] on input "mahra" at bounding box center [239, 98] width 86 height 13
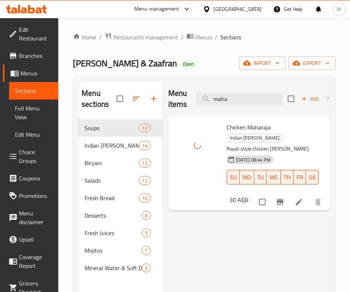
click at [231, 91] on div "Menu items maha Add Sort Manage items" at bounding box center [248, 99] width 161 height 35
click at [229, 102] on input "maha" at bounding box center [239, 98] width 86 height 13
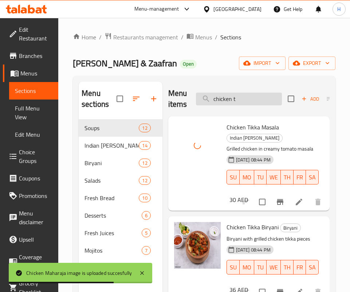
click at [238, 103] on input "chicken t" at bounding box center [239, 98] width 86 height 13
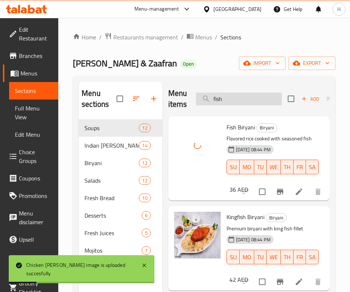
click at [237, 95] on input "fish" at bounding box center [239, 98] width 86 height 13
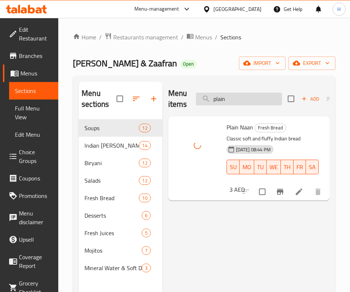
click at [239, 92] on input "plain" at bounding box center [239, 98] width 86 height 13
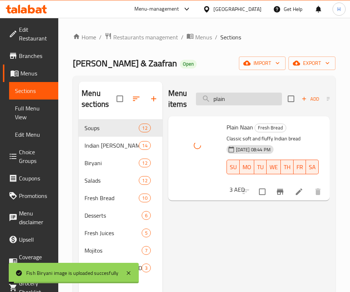
click at [239, 92] on input "plain" at bounding box center [239, 98] width 86 height 13
click at [236, 103] on input "prawn b" at bounding box center [239, 98] width 86 height 13
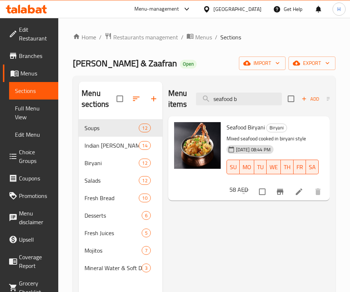
type input "seafood b"
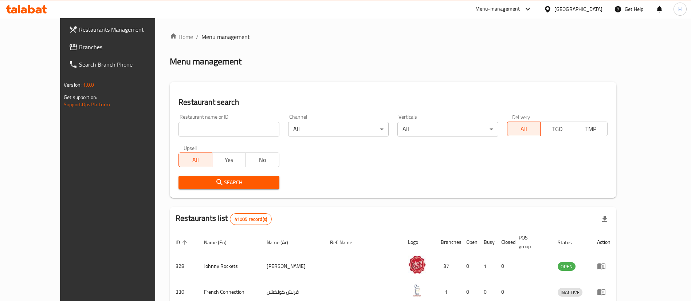
click at [63, 53] on link "Branches" at bounding box center [119, 46] width 112 height 17
